Goal: Task Accomplishment & Management: Use online tool/utility

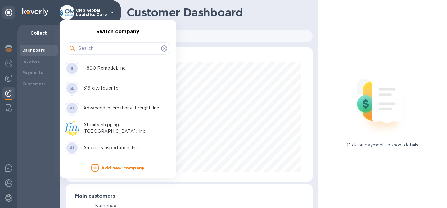
scroll to position [134, 244]
click at [93, 48] on input "text" at bounding box center [118, 48] width 80 height 9
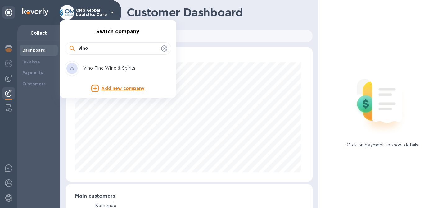
type input "vino"
click at [102, 63] on div "VS Vino Fine Wine & Spirits" at bounding box center [113, 68] width 97 height 15
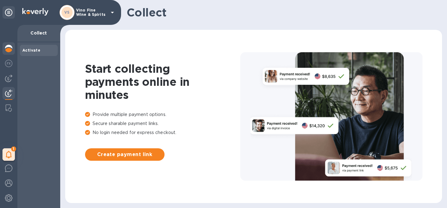
click at [5, 45] on img at bounding box center [8, 48] width 7 height 7
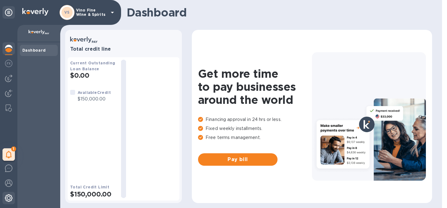
click at [8, 203] on div at bounding box center [8, 198] width 12 height 14
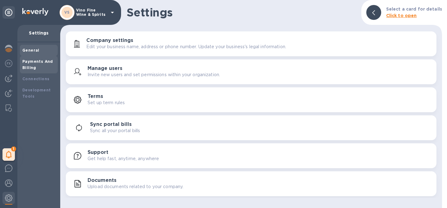
click at [49, 59] on div "Payments And Billing" at bounding box center [38, 64] width 33 height 12
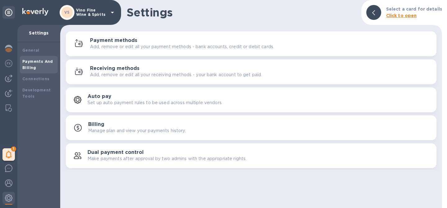
click at [98, 48] on p "Add, remove or edit all your payment methods - bank accounts, credit or debit c…" at bounding box center [182, 46] width 184 height 7
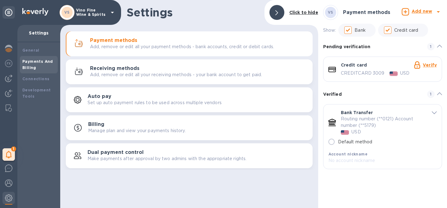
click at [329, 145] on input "Default method" at bounding box center [331, 141] width 13 height 13
radio input "true"
click at [433, 110] on span "default-method" at bounding box center [433, 112] width 5 height 6
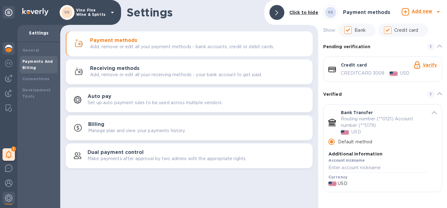
click at [12, 50] on div at bounding box center [8, 49] width 12 height 14
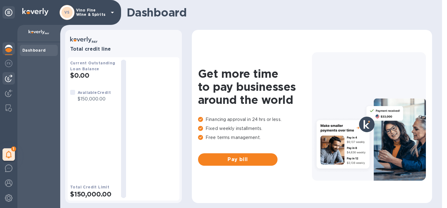
click at [10, 77] on img at bounding box center [8, 77] width 7 height 7
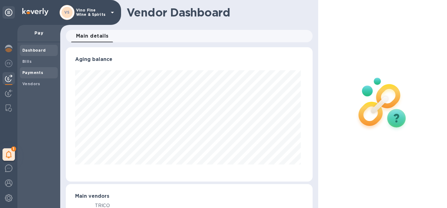
scroll to position [134, 244]
click at [33, 79] on div "Vendors" at bounding box center [39, 83] width 38 height 11
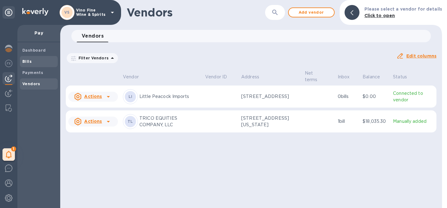
click at [33, 60] on span "Bills" at bounding box center [38, 61] width 33 height 6
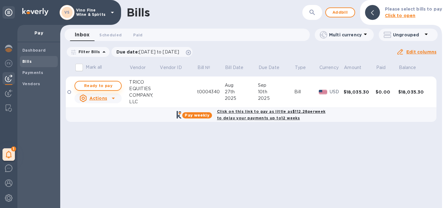
click at [89, 82] on span "Ready to pay" at bounding box center [98, 85] width 36 height 7
click at [97, 83] on span "Ready to pay" at bounding box center [98, 85] width 36 height 7
checkbox input "true"
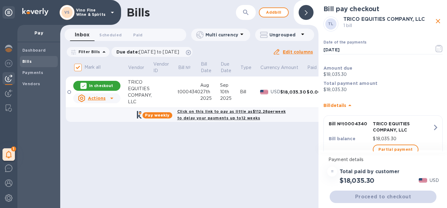
scroll to position [21, 0]
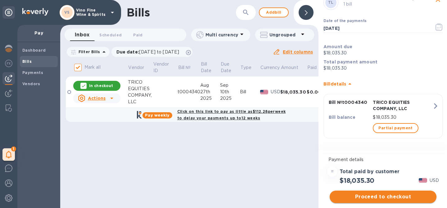
click at [373, 197] on span "Proceed to checkout" at bounding box center [382, 196] width 97 height 7
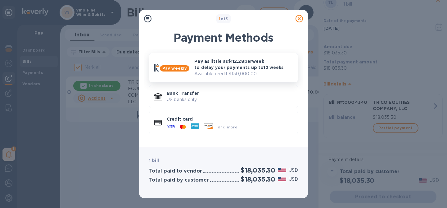
click at [234, 71] on p "Available credit: $150,000.00" at bounding box center [243, 73] width 98 height 7
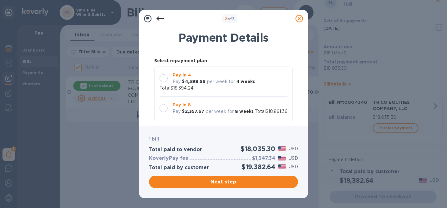
scroll to position [90, 0]
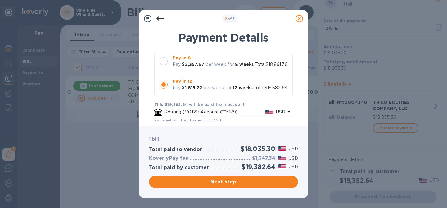
click at [299, 20] on icon at bounding box center [298, 18] width 7 height 7
